Goal: Information Seeking & Learning: Understand process/instructions

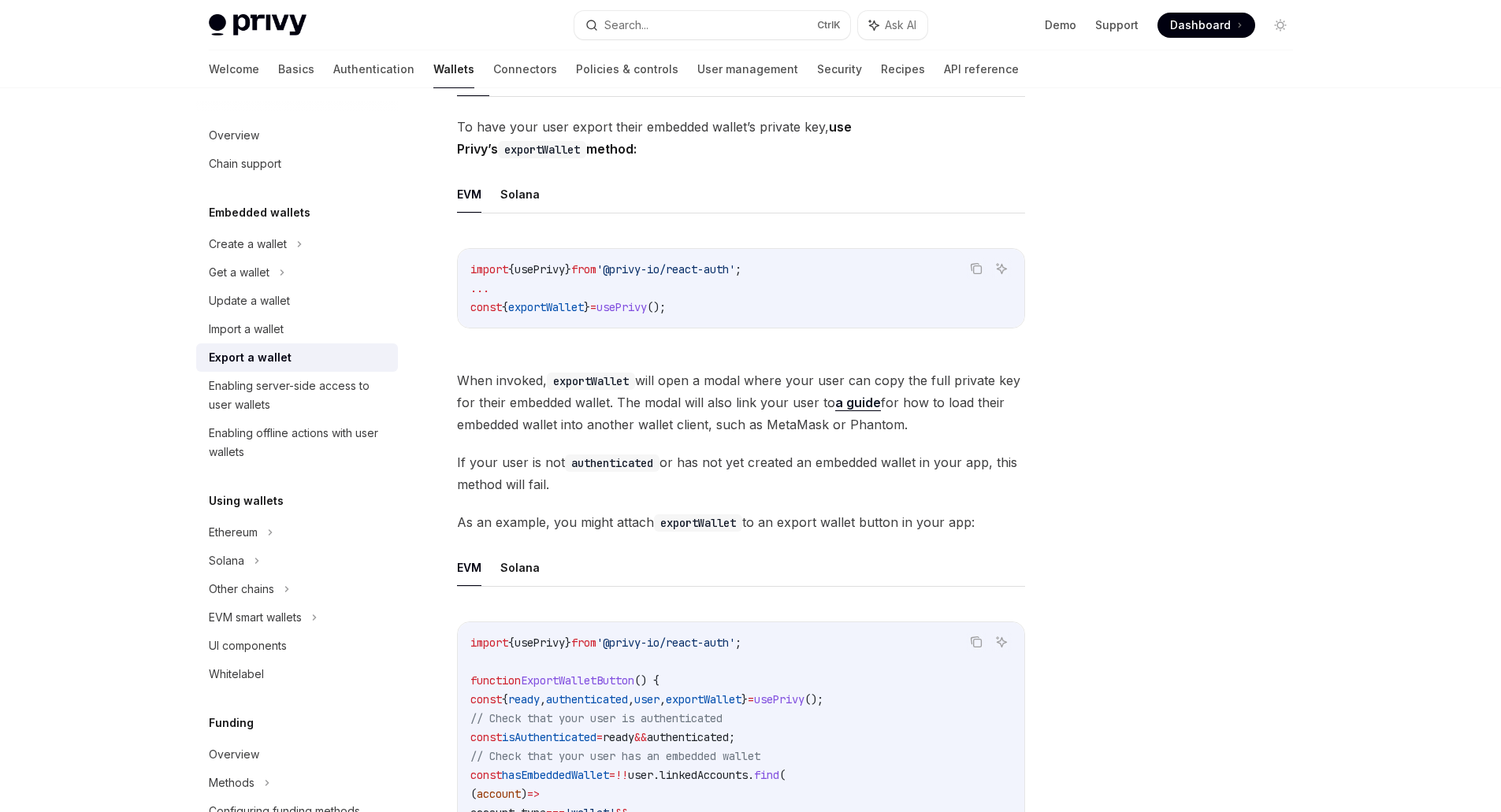
scroll to position [248, 0]
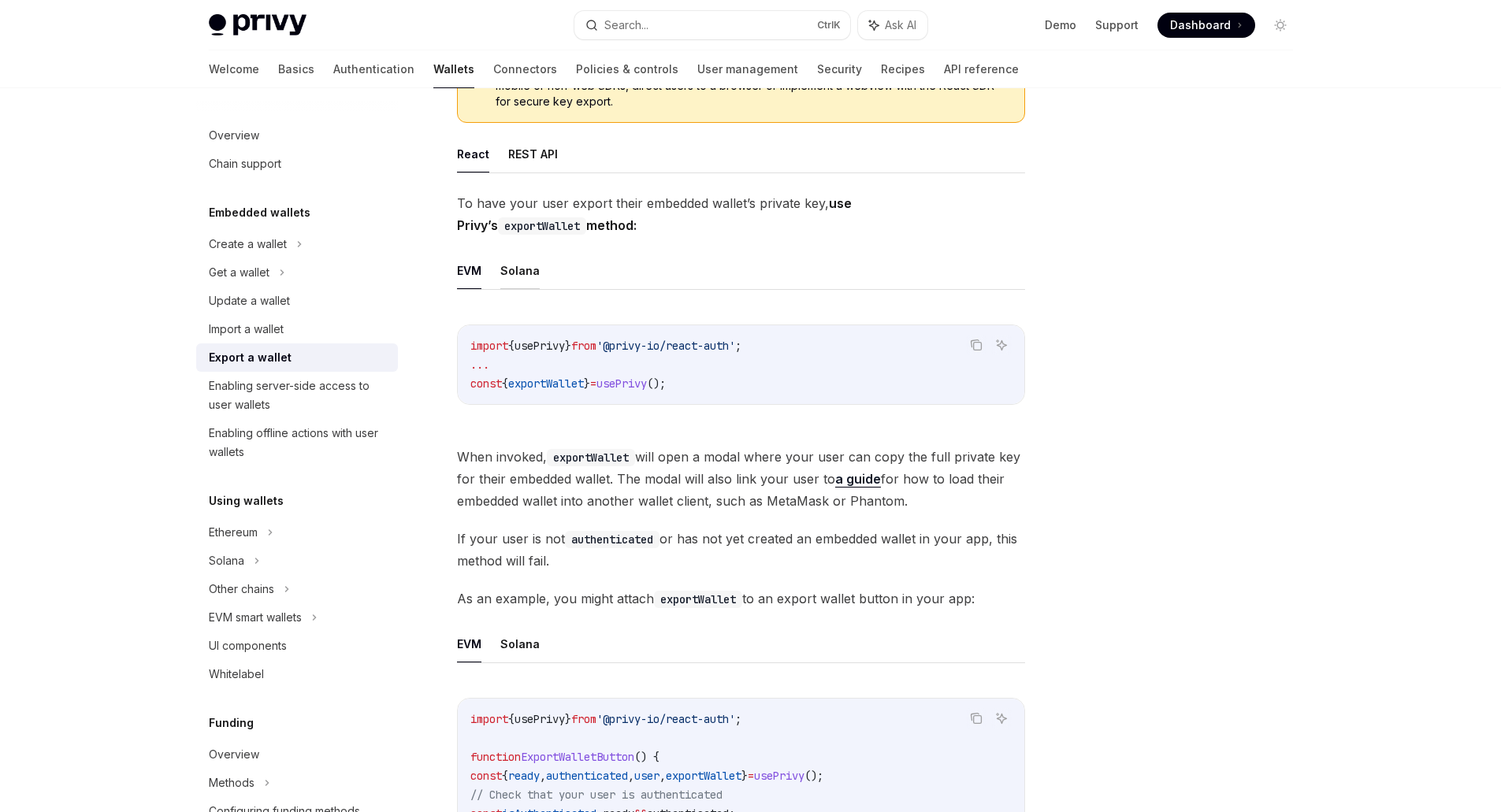
click at [515, 267] on button "Solana" at bounding box center [520, 270] width 40 height 37
click at [465, 274] on button "EVM" at bounding box center [469, 270] width 24 height 37
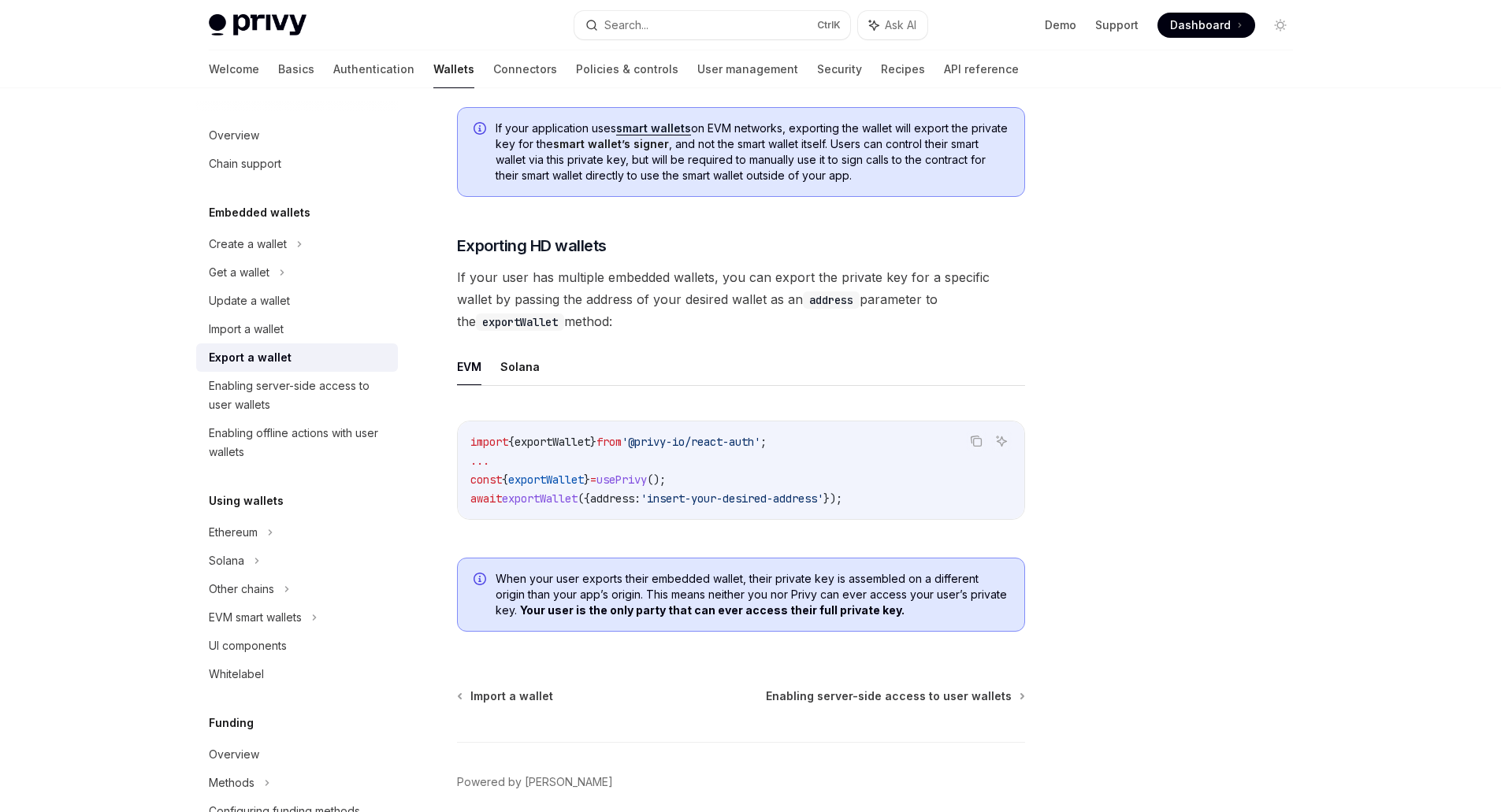
scroll to position [1192, 0]
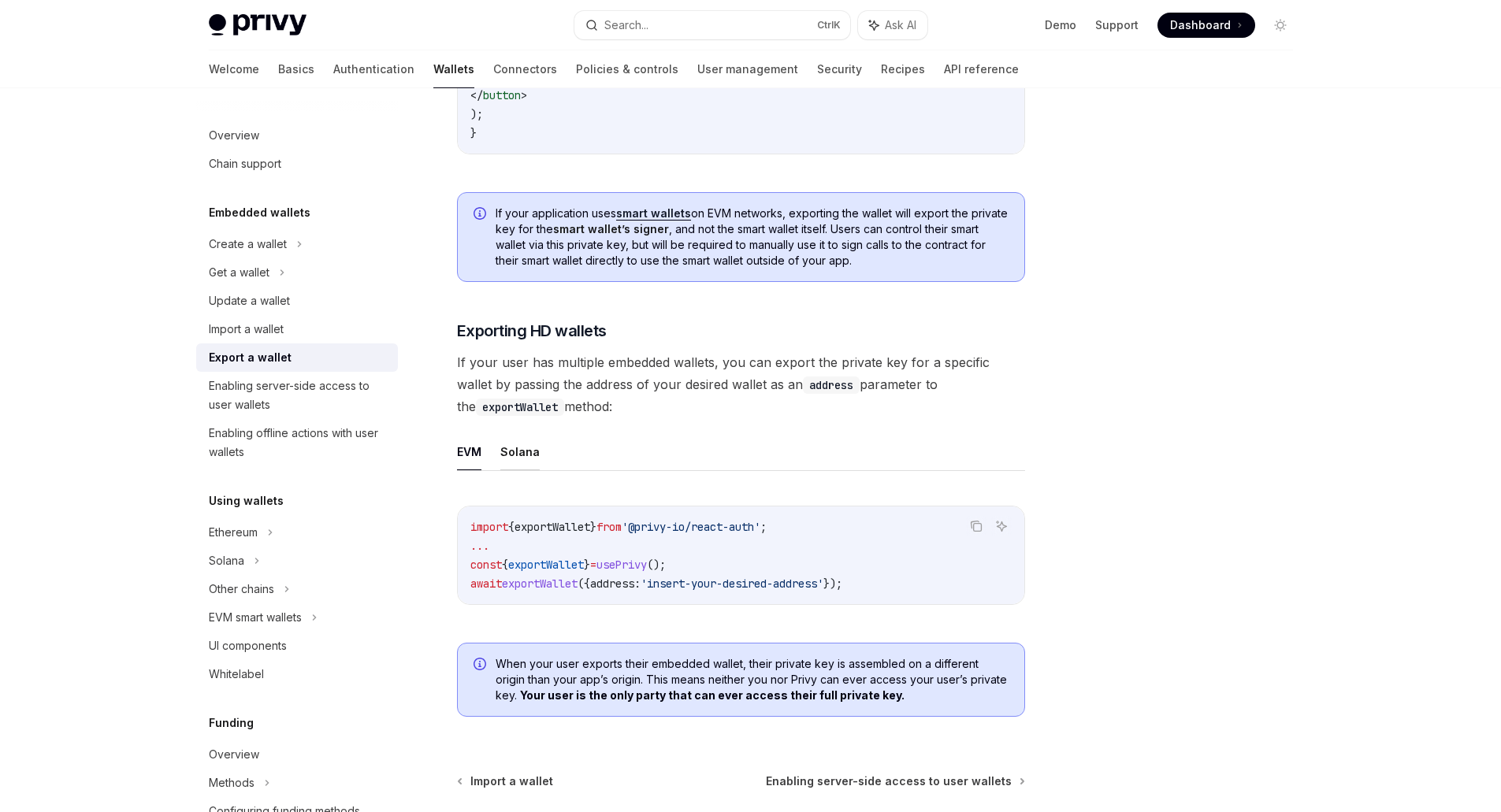
click at [525, 460] on button "Solana" at bounding box center [520, 451] width 40 height 37
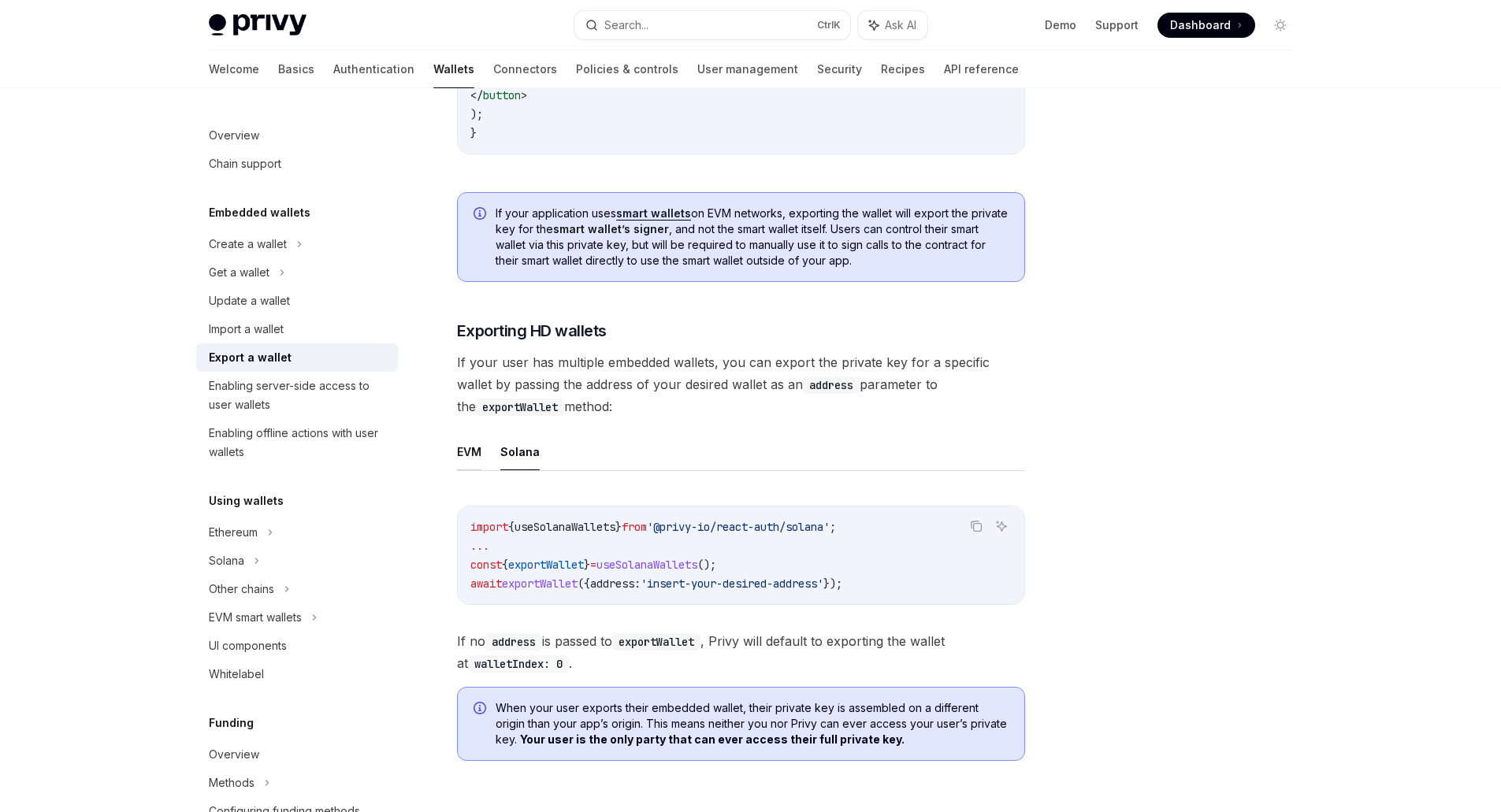
click at [470, 463] on button "EVM" at bounding box center [469, 451] width 24 height 37
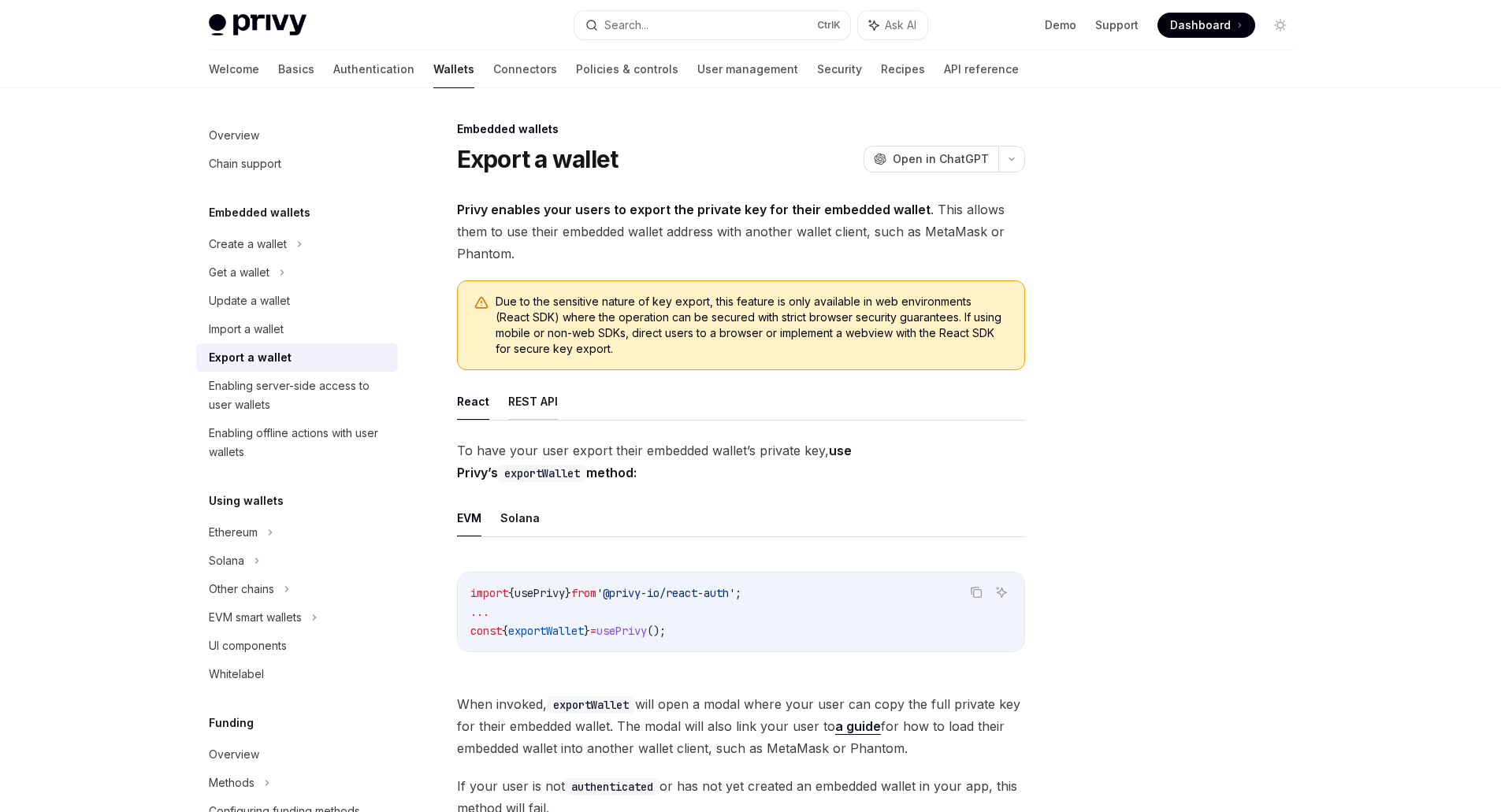
click at [525, 408] on button "REST API" at bounding box center [532, 401] width 49 height 37
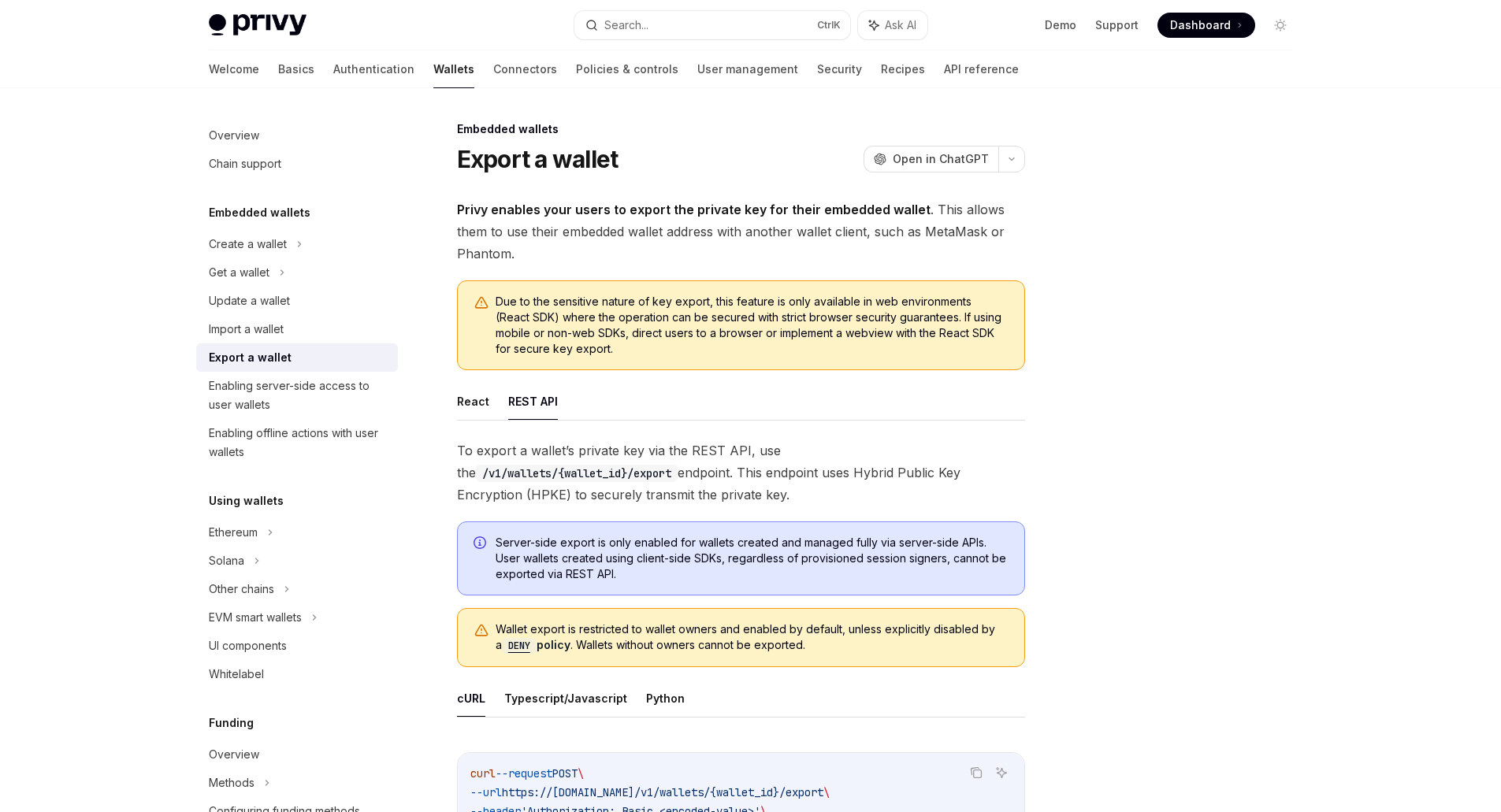
click at [483, 408] on button "React" at bounding box center [473, 401] width 32 height 37
type textarea "*"
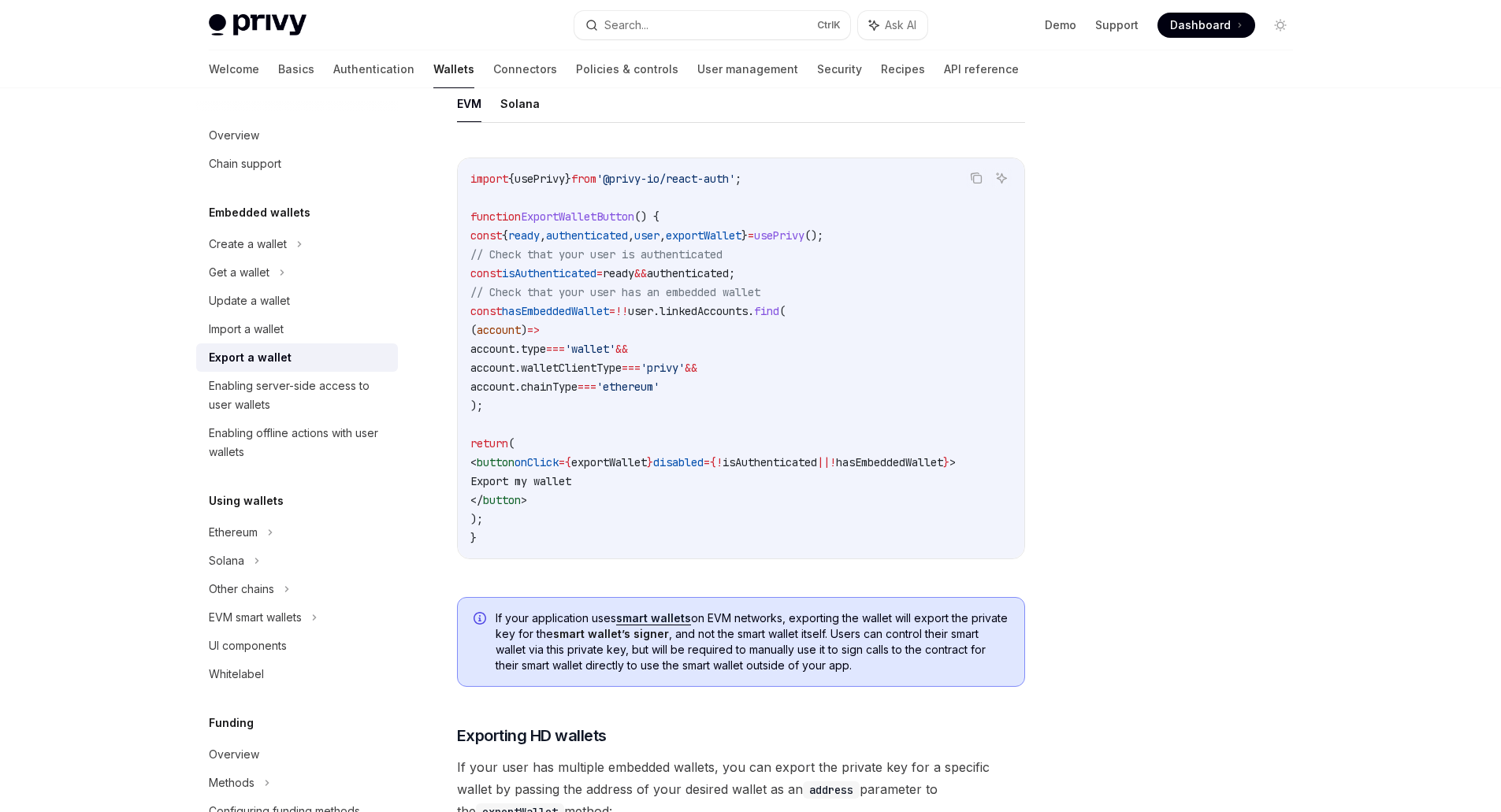
scroll to position [1024, 0]
